Goal: Task Accomplishment & Management: Manage account settings

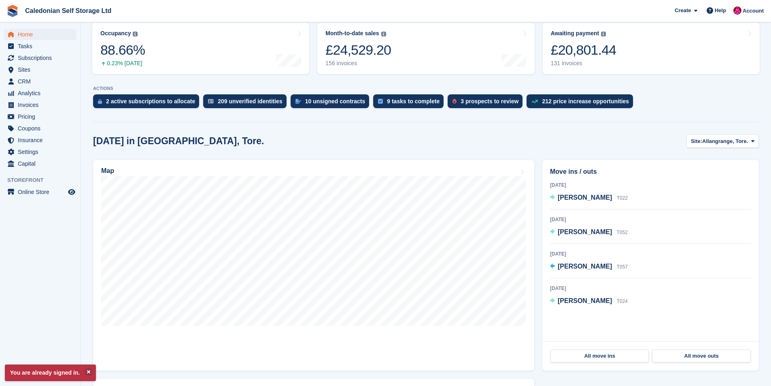
scroll to position [121, 0]
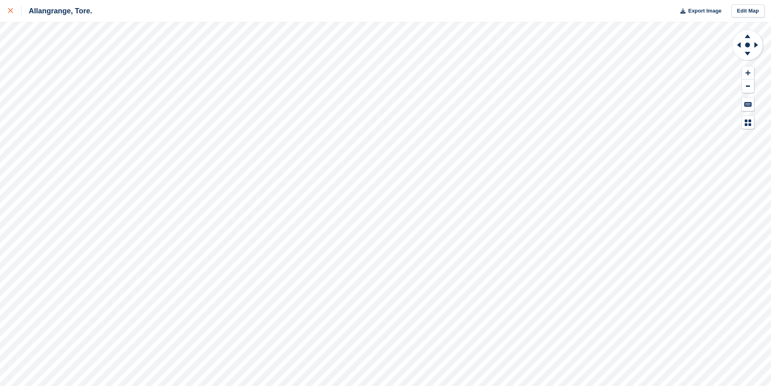
click at [11, 11] on icon at bounding box center [10, 10] width 5 height 5
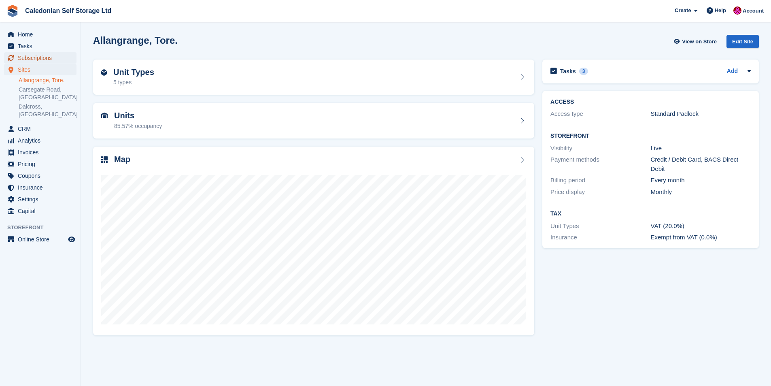
click at [42, 55] on span "Subscriptions" at bounding box center [42, 57] width 49 height 11
